Goal: Navigation & Orientation: Find specific page/section

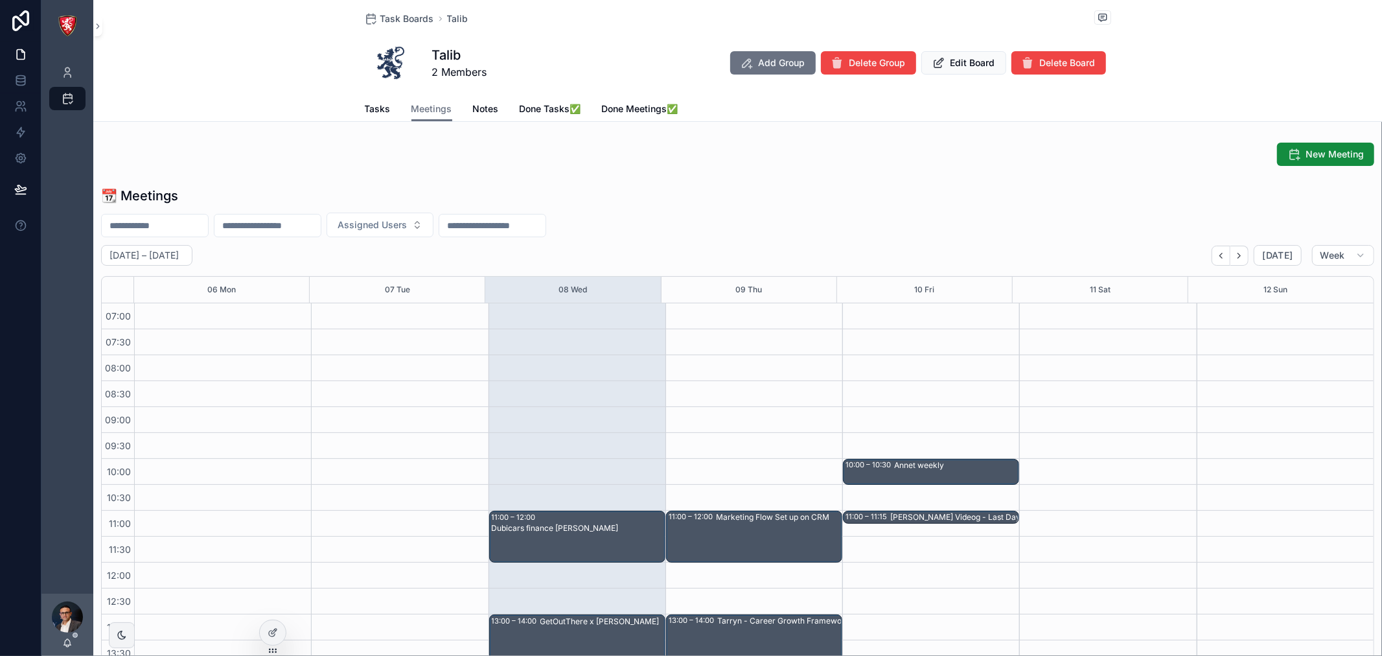
scroll to position [72, 0]
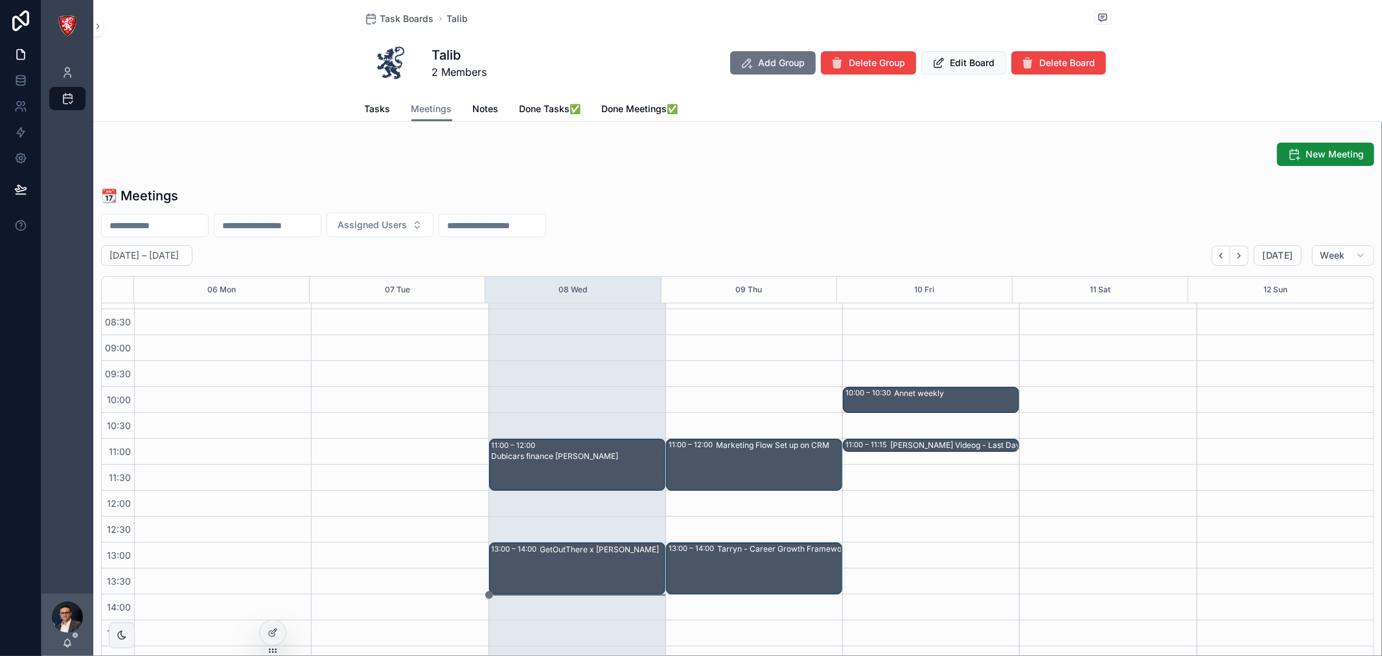
click at [377, 113] on span "Tasks" at bounding box center [378, 108] width 26 height 13
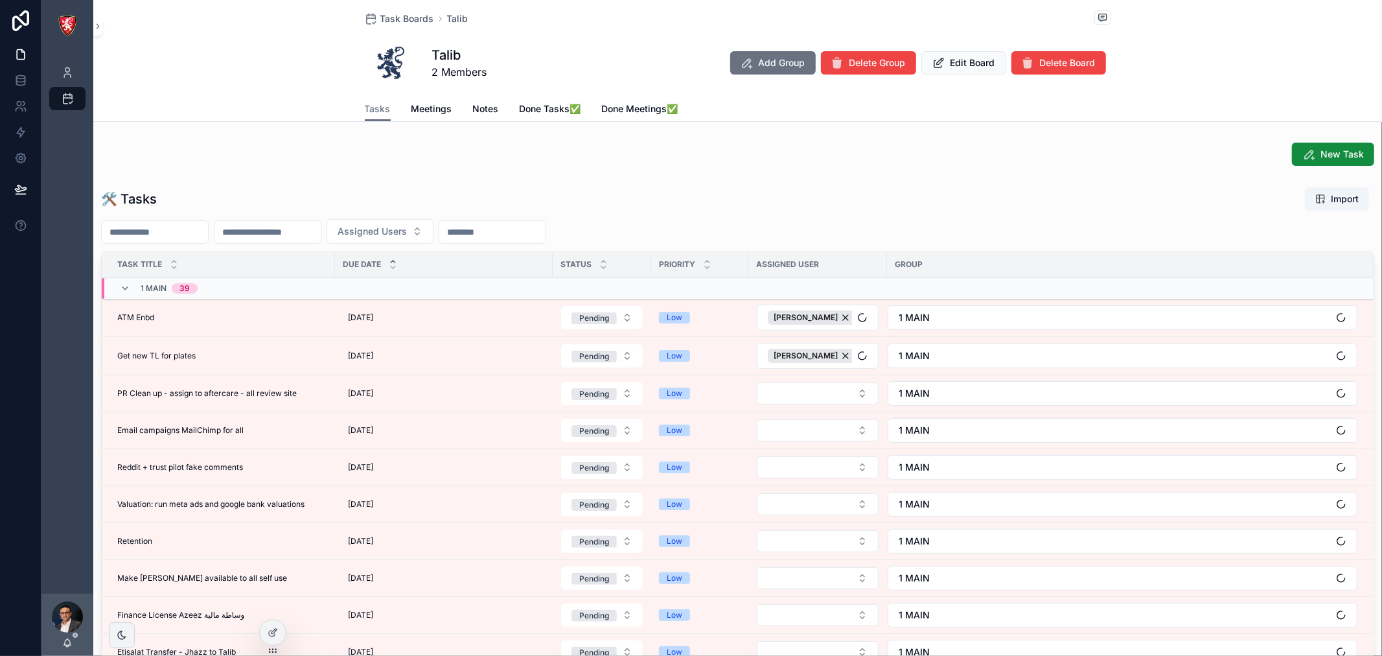
click at [419, 104] on span "Meetings" at bounding box center [432, 108] width 41 height 13
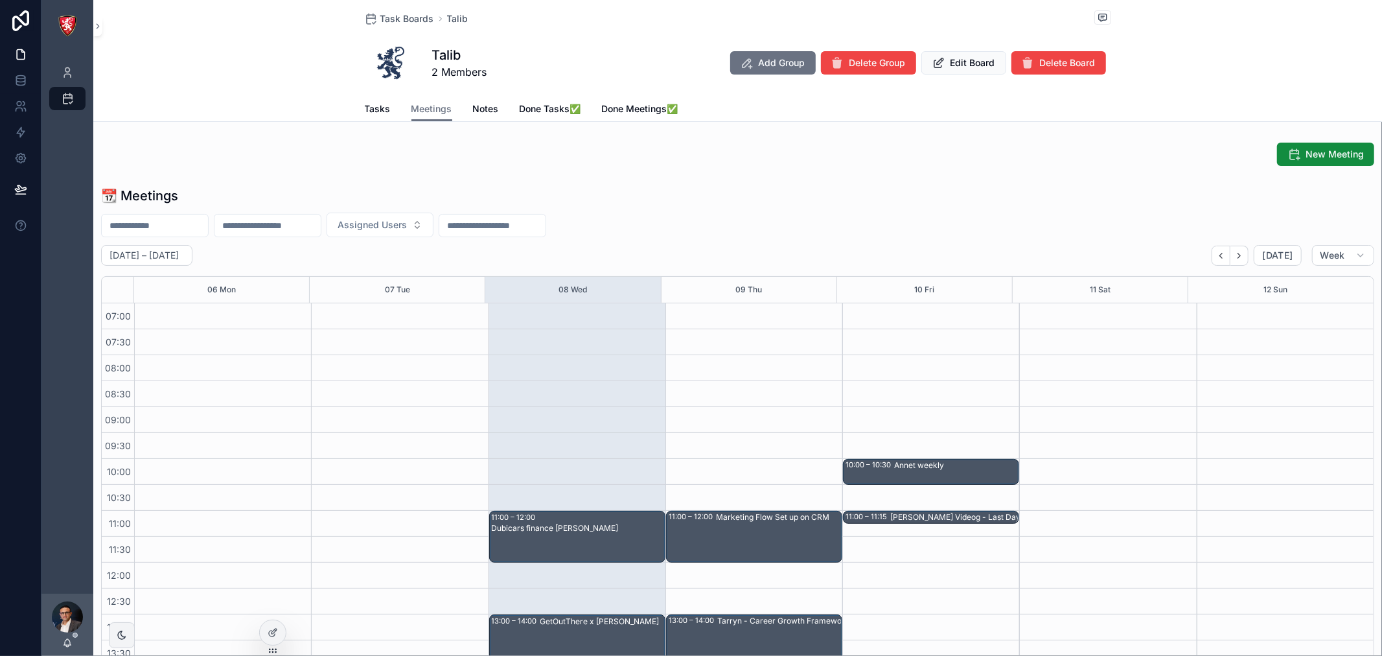
scroll to position [363, 0]
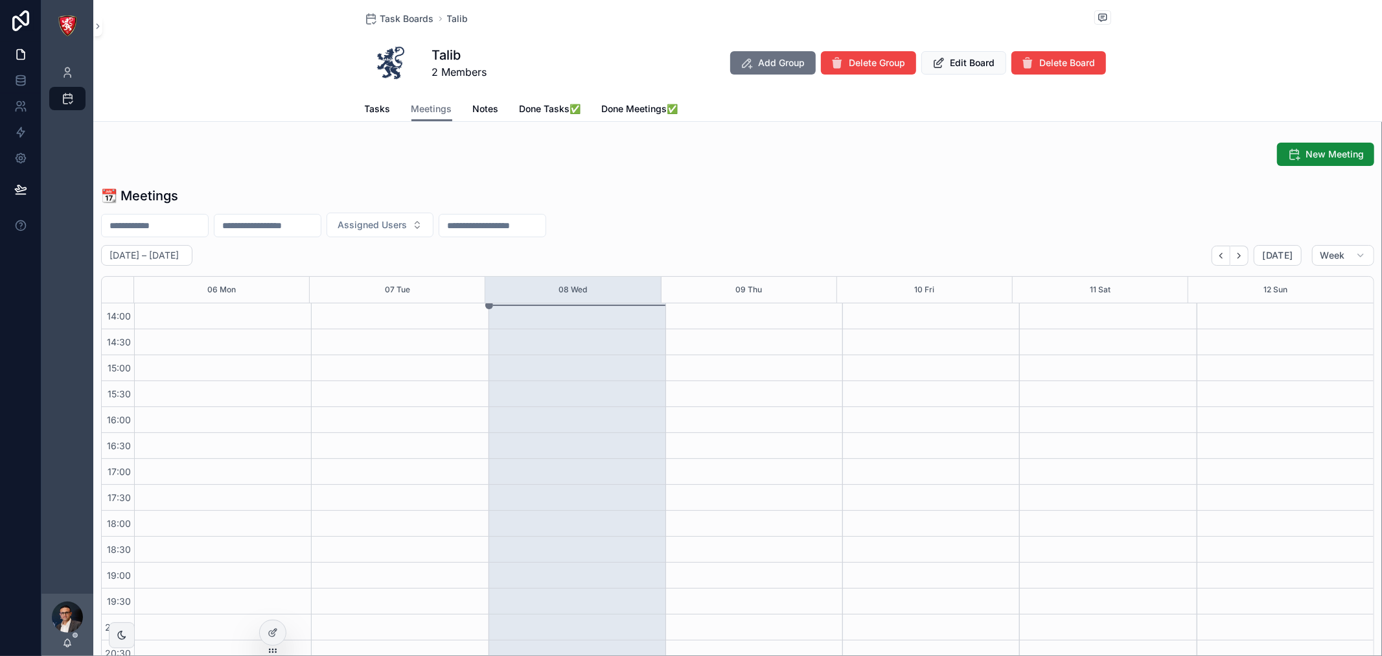
click at [275, 639] on div at bounding box center [273, 632] width 26 height 25
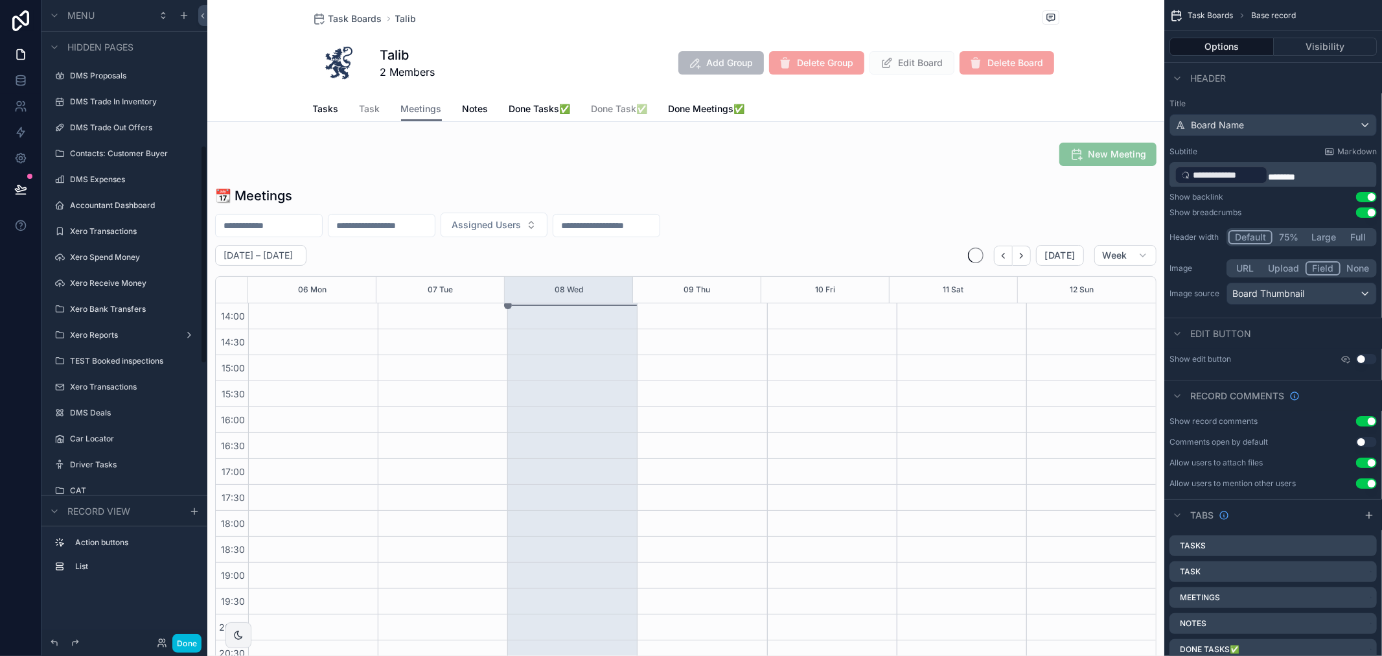
scroll to position [0, 0]
click at [100, 203] on label "Inventory" at bounding box center [131, 203] width 122 height 10
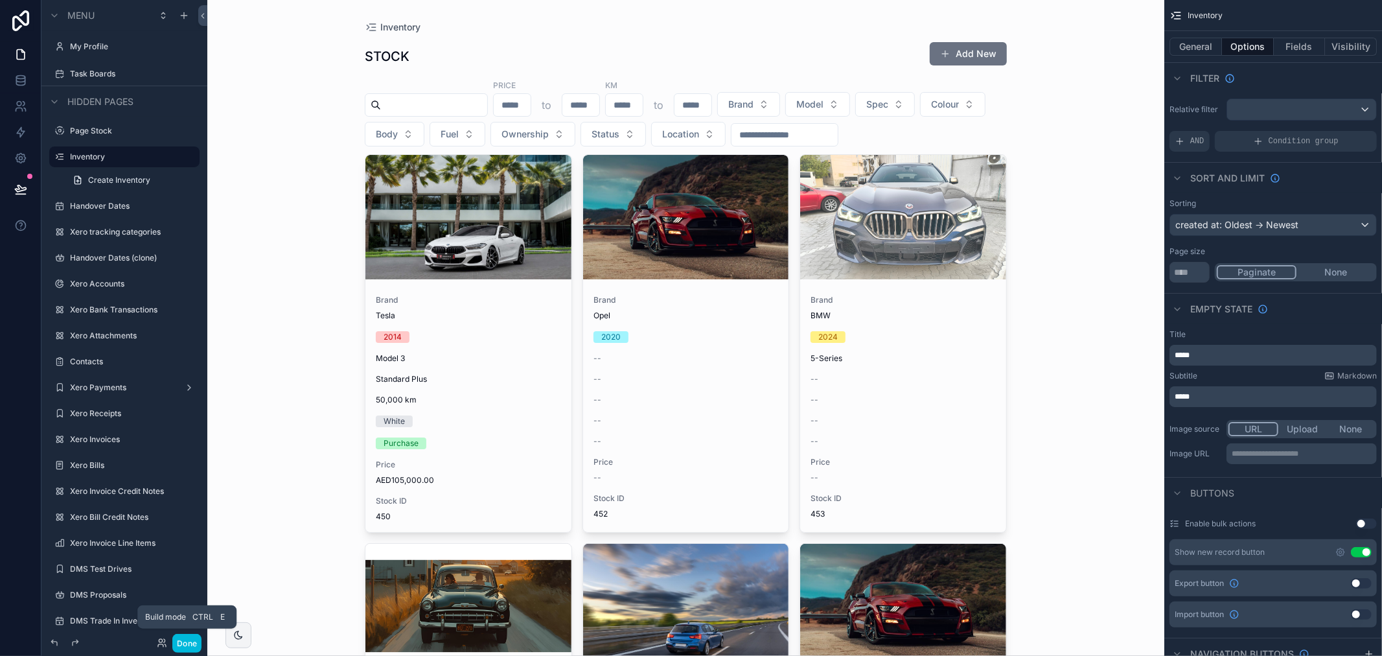
click at [184, 648] on button "Done" at bounding box center [186, 643] width 29 height 19
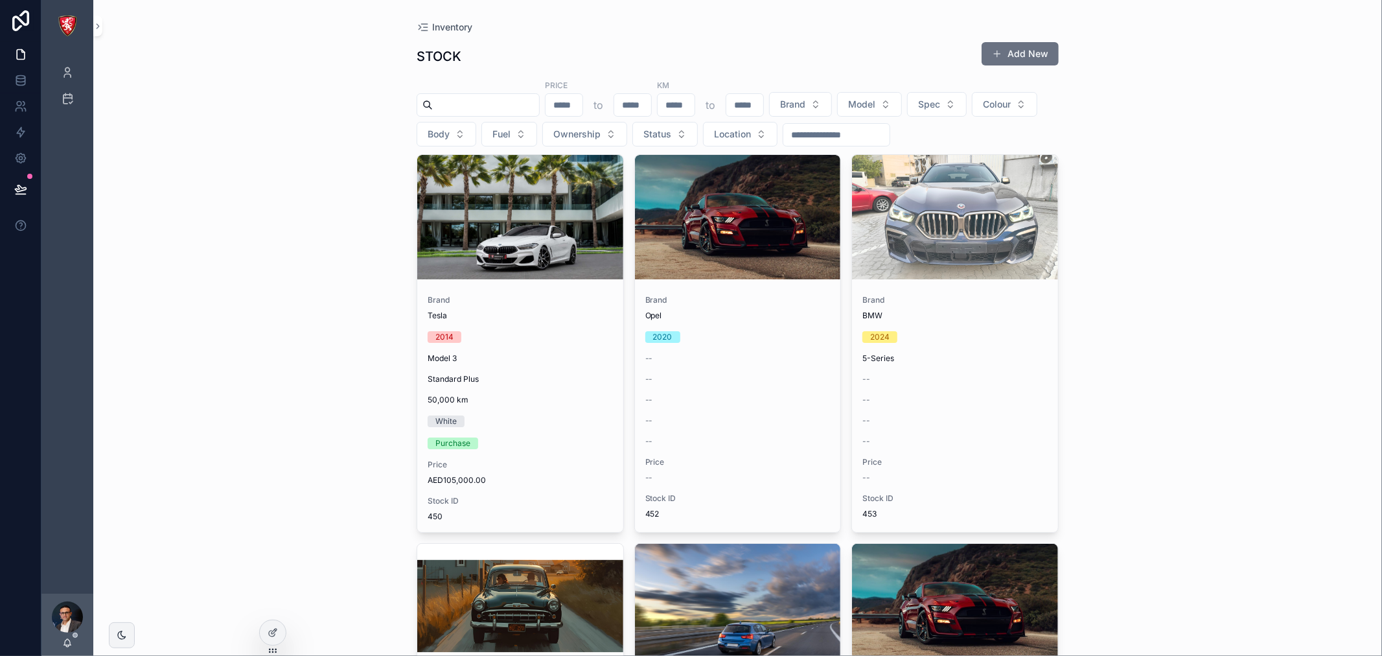
click at [490, 260] on div "scrollable content" at bounding box center [520, 217] width 206 height 124
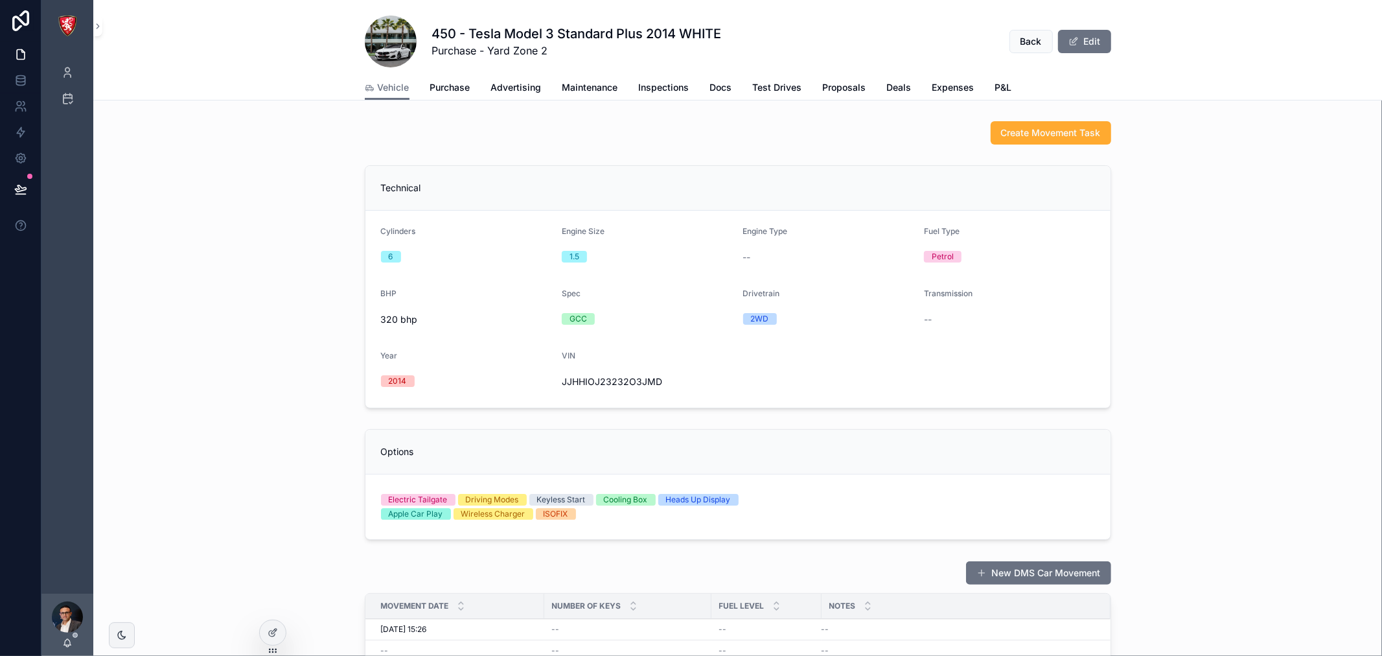
click at [447, 89] on span "Purchase" at bounding box center [450, 87] width 40 height 13
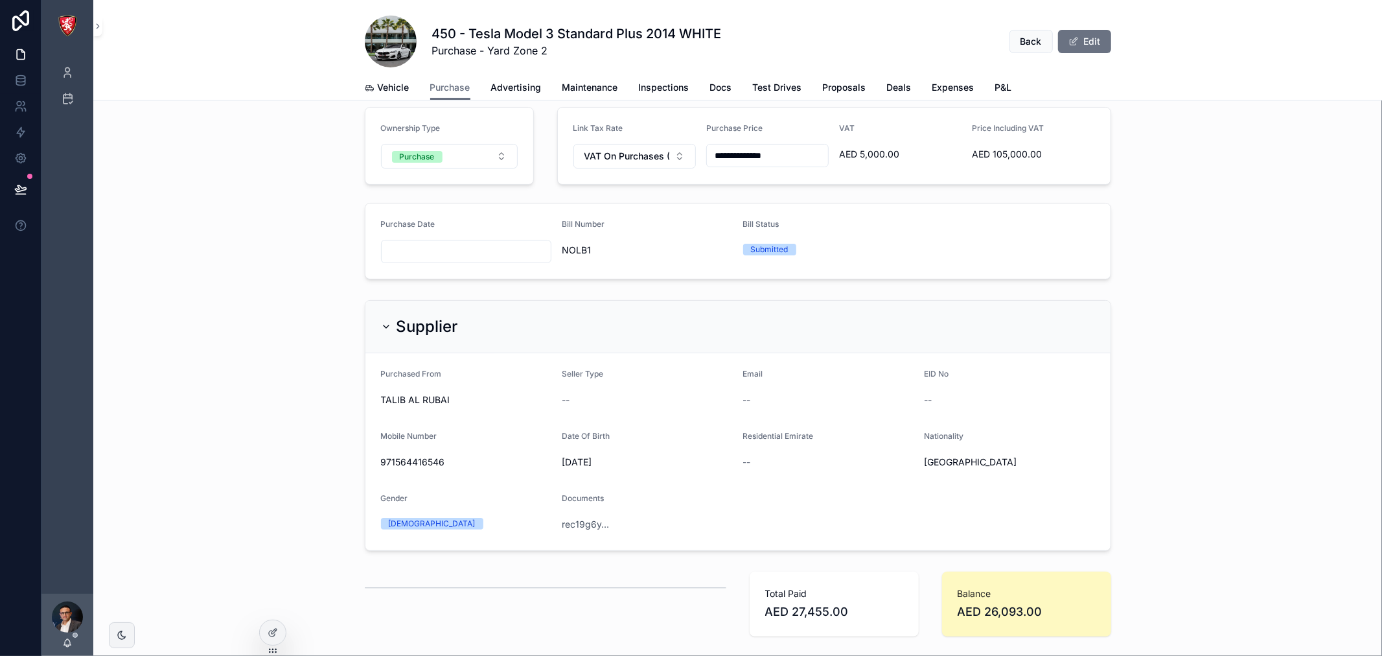
scroll to position [325, 0]
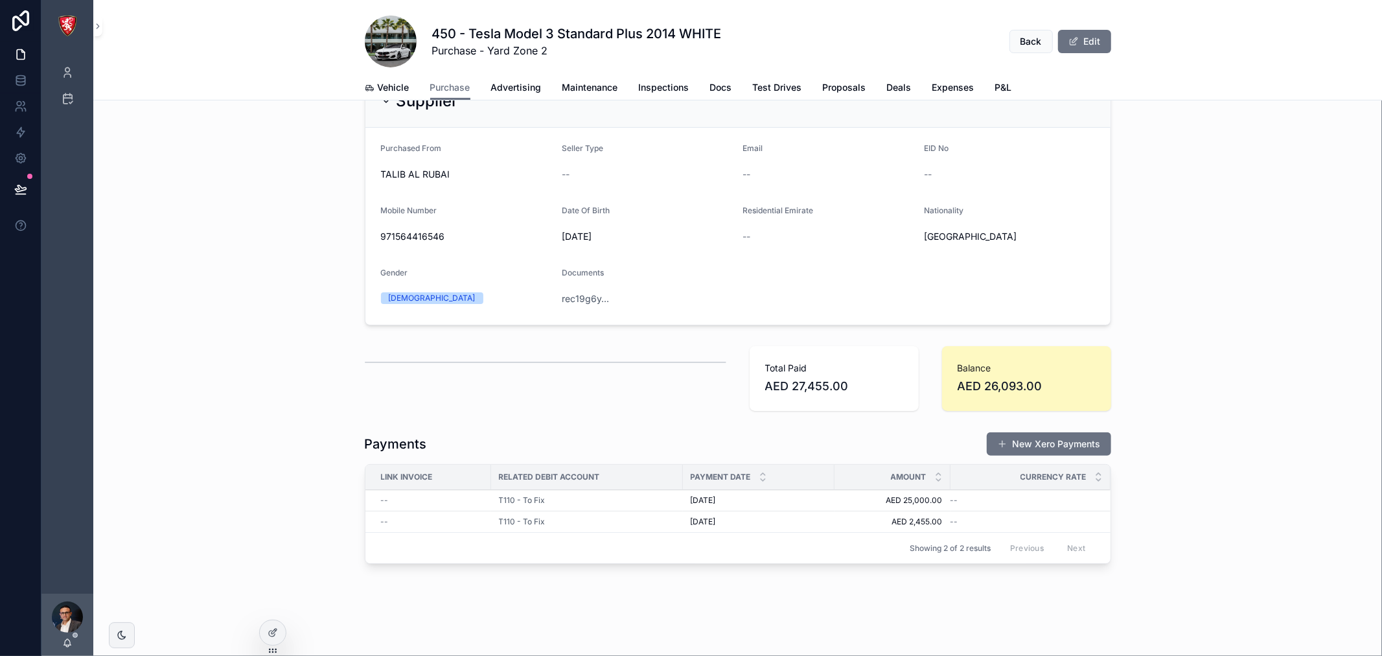
click at [276, 635] on icon at bounding box center [273, 632] width 10 height 10
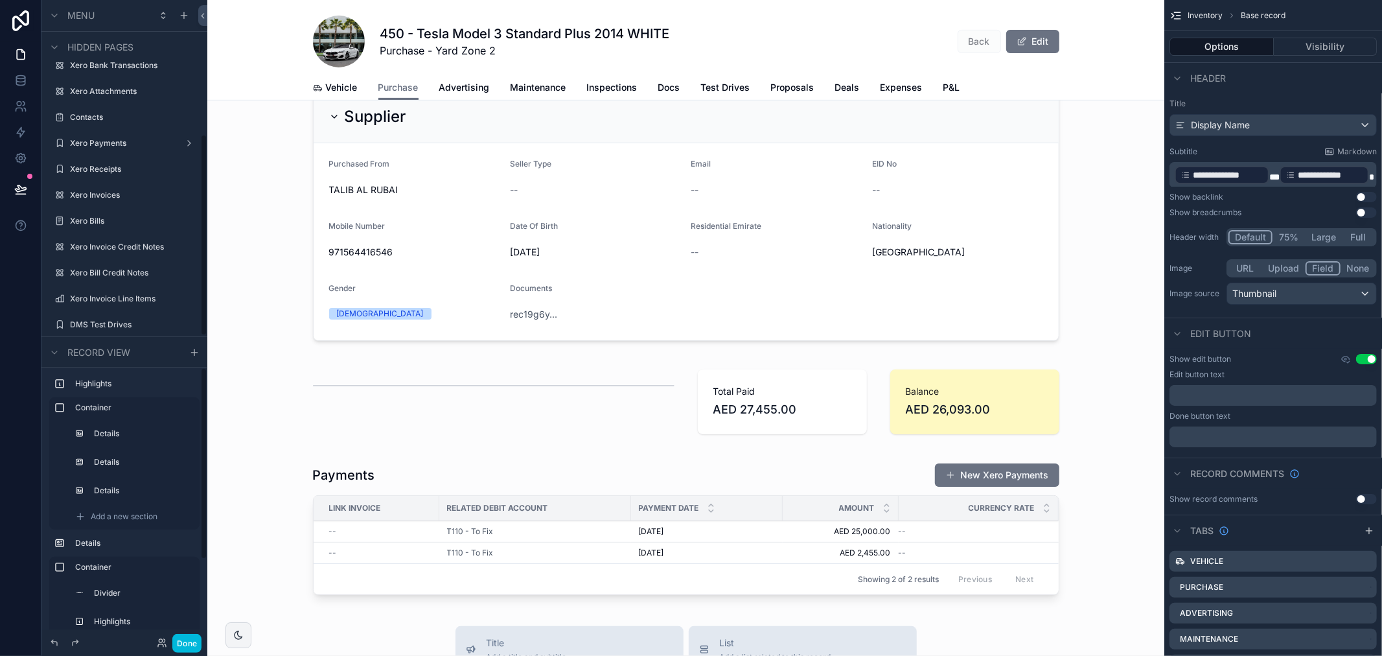
scroll to position [0, 0]
click at [106, 45] on label "My Profile" at bounding box center [131, 46] width 122 height 10
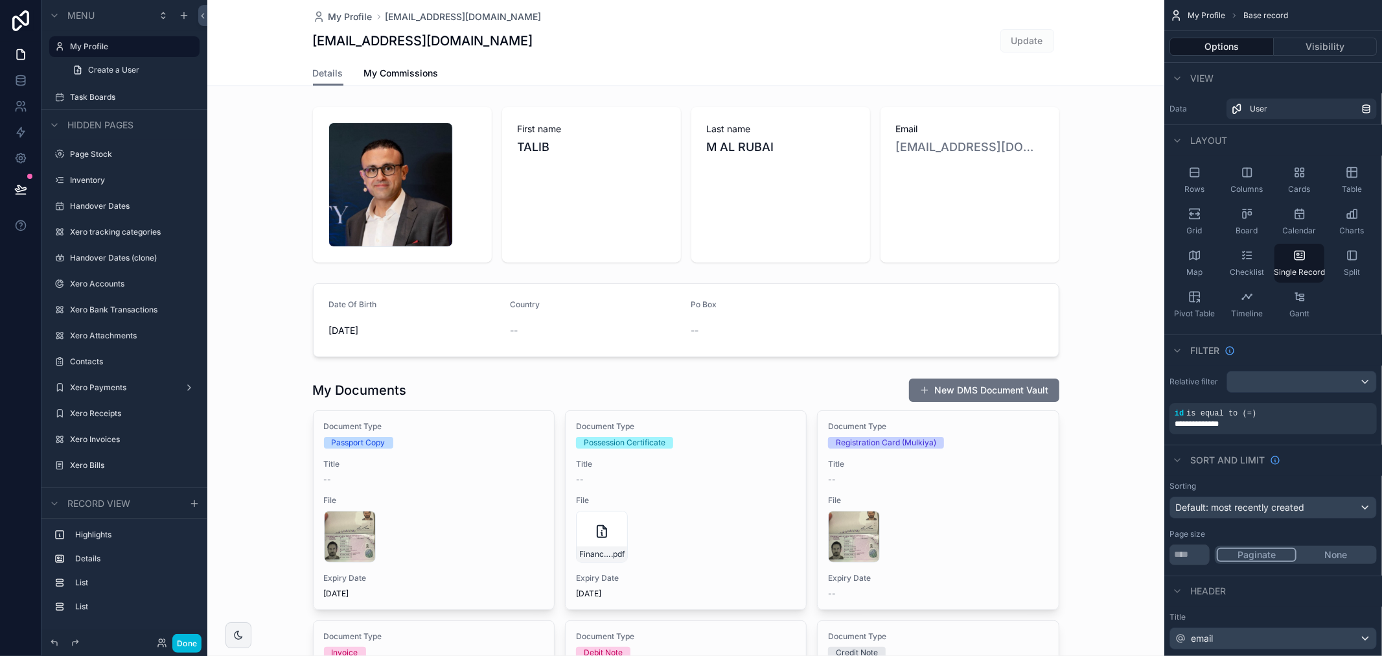
click at [408, 72] on span "My Commissions" at bounding box center [401, 73] width 75 height 13
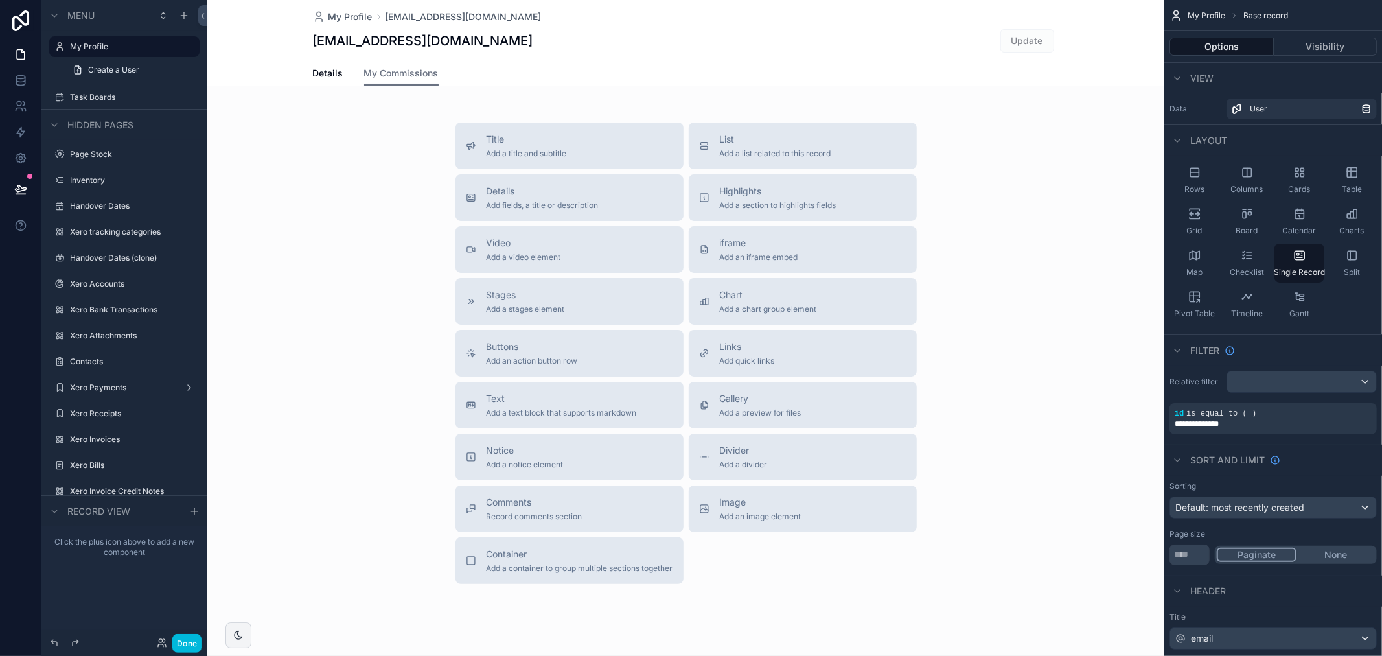
click at [325, 73] on span "Details" at bounding box center [328, 73] width 30 height 13
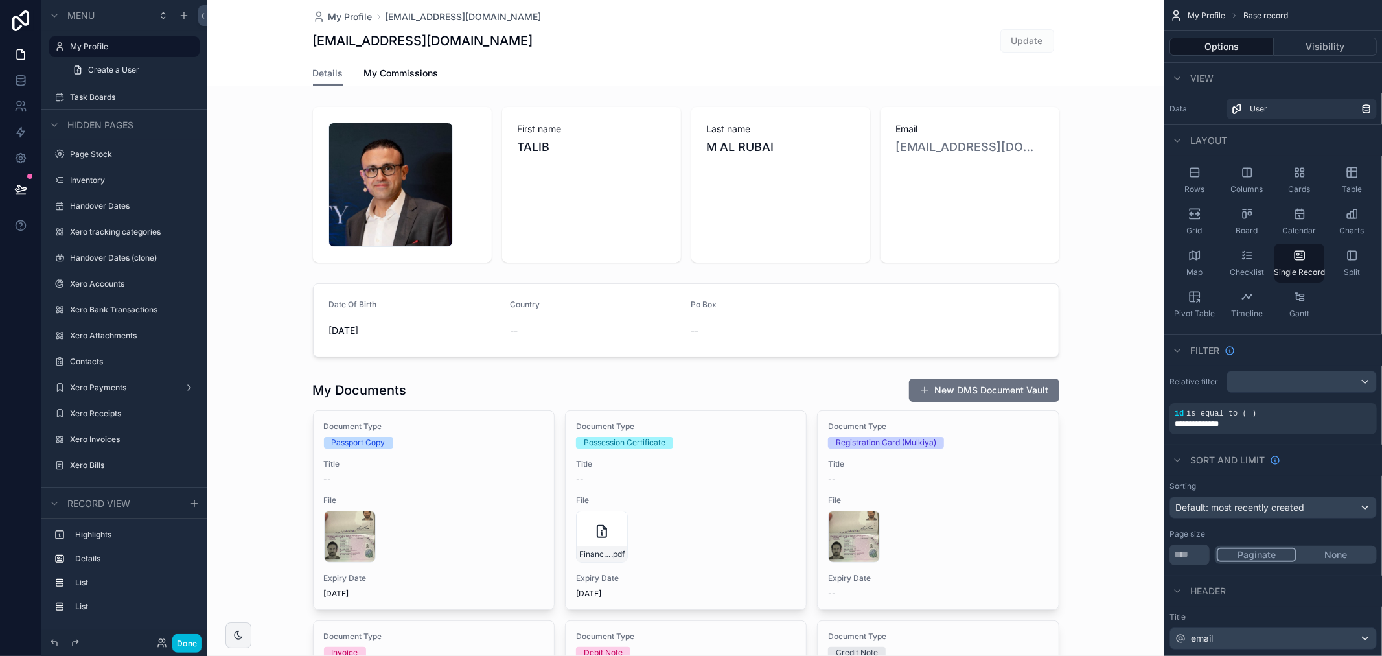
click at [405, 62] on link "My Commissions" at bounding box center [401, 75] width 75 height 26
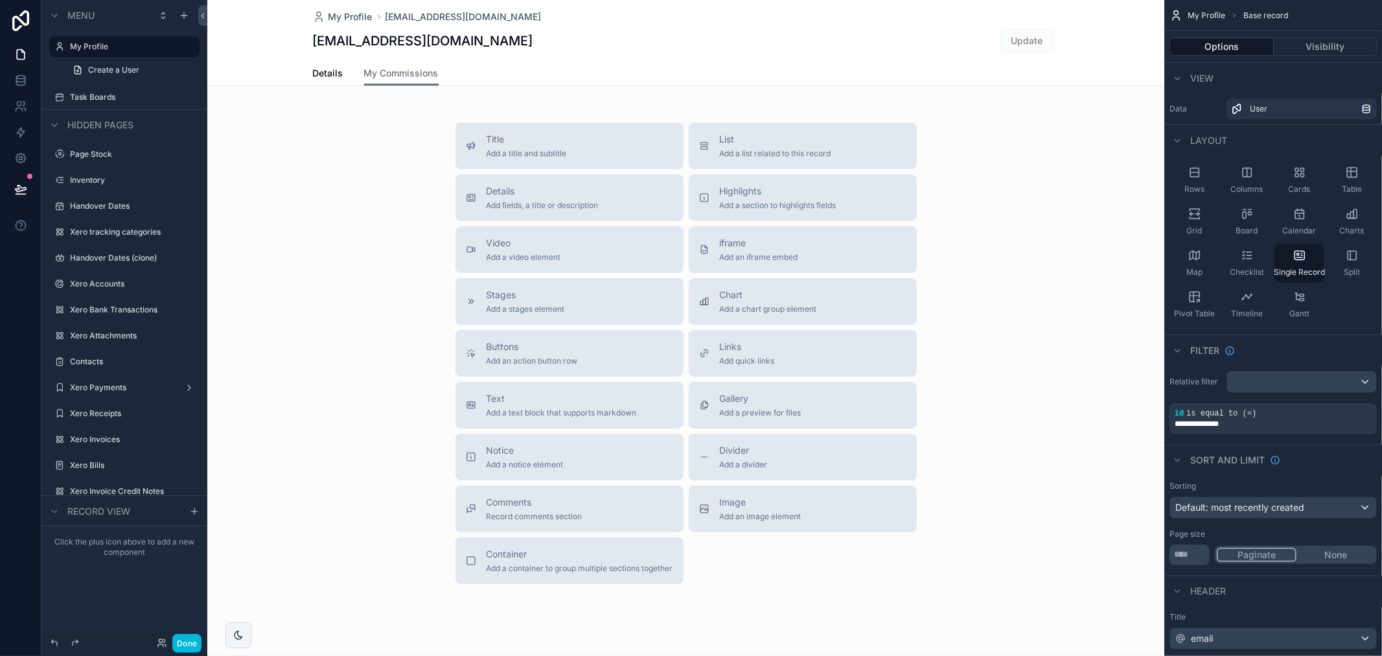
click at [115, 153] on label "Page Stock" at bounding box center [131, 154] width 122 height 10
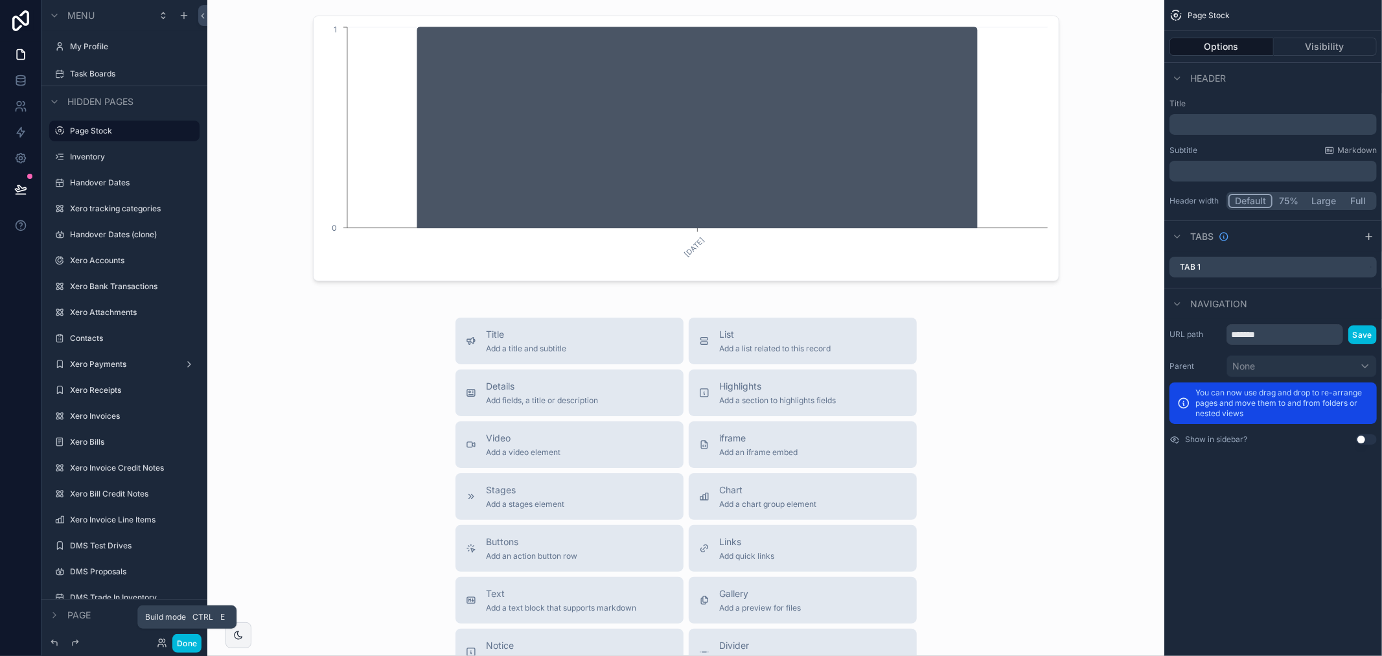
click at [194, 649] on button "Done" at bounding box center [186, 643] width 29 height 19
